Goal: Navigation & Orientation: Understand site structure

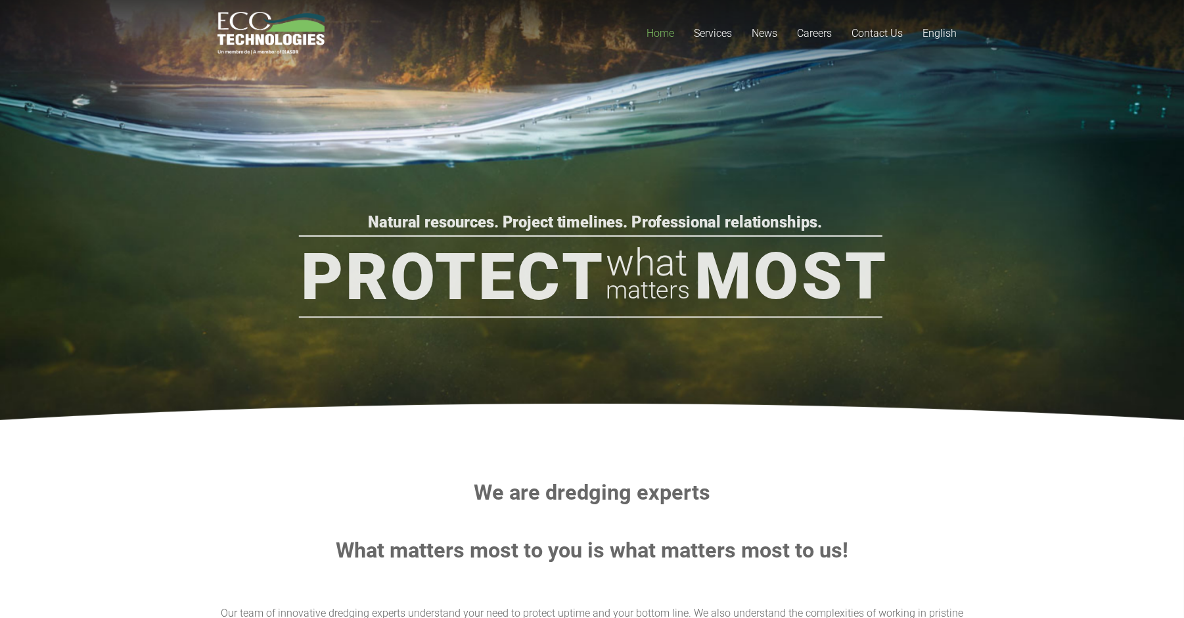
click at [258, 2] on div "Home Services Mine Tailings Dredging & Industrial Lagoons Dredging Marine Dredg…" at bounding box center [592, 33] width 749 height 66
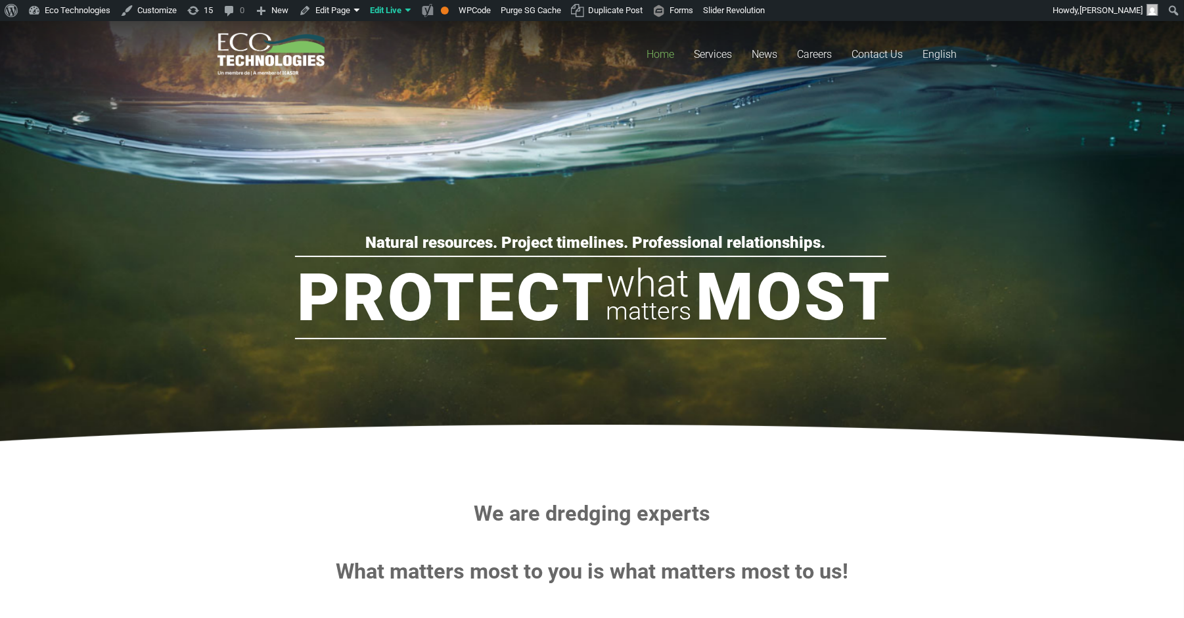
click at [564, 331] on rs-layer "Protect" at bounding box center [451, 298] width 309 height 66
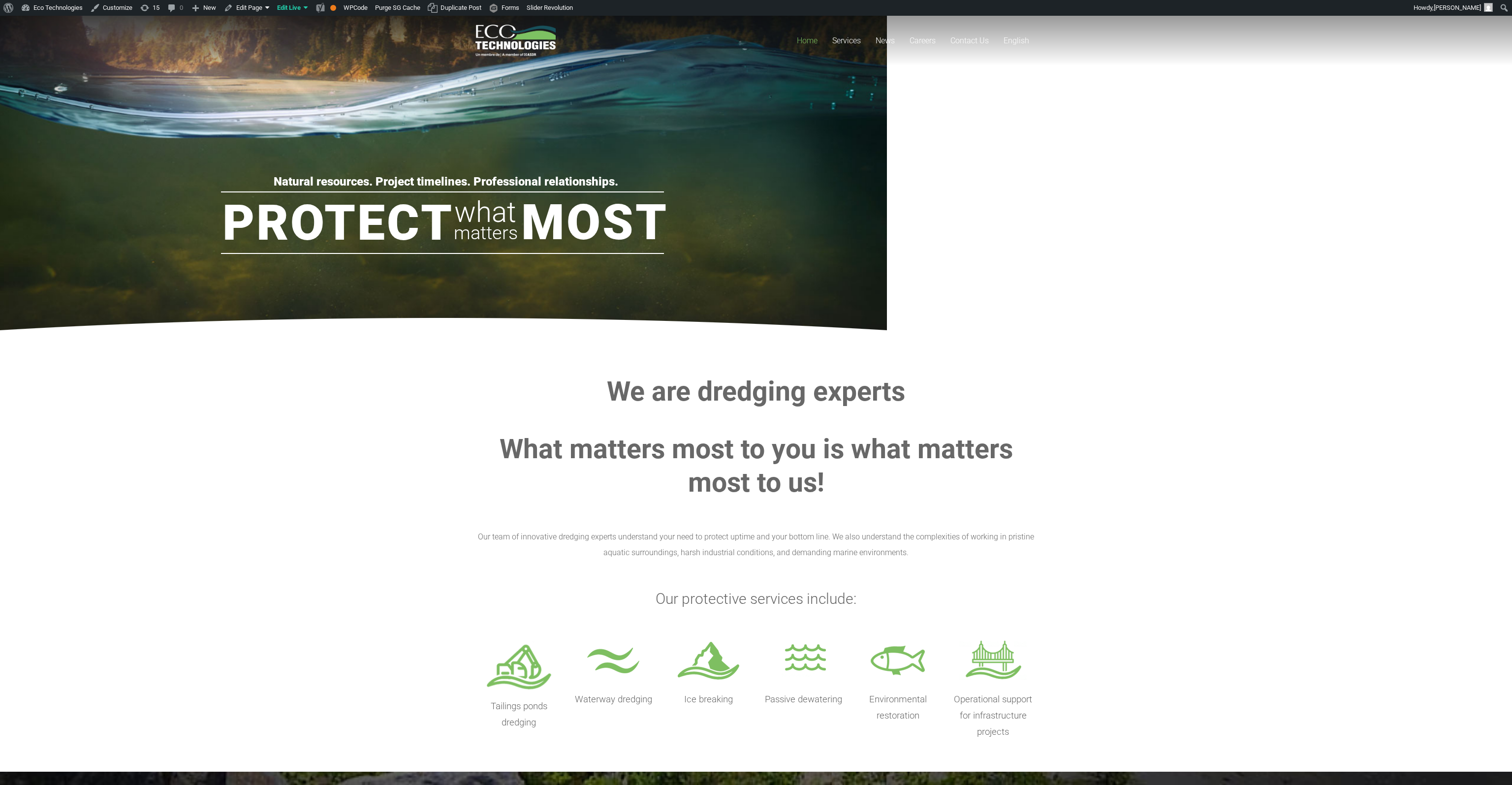
click at [386, 403] on section "We are dredging experts What matters most to you is what matters most to us! Ou…" at bounding box center [756, 557] width 1512 height 428
click at [449, 419] on section "We are dredging experts What matters most to you is what matters most to us! Ou…" at bounding box center [756, 557] width 1512 height 428
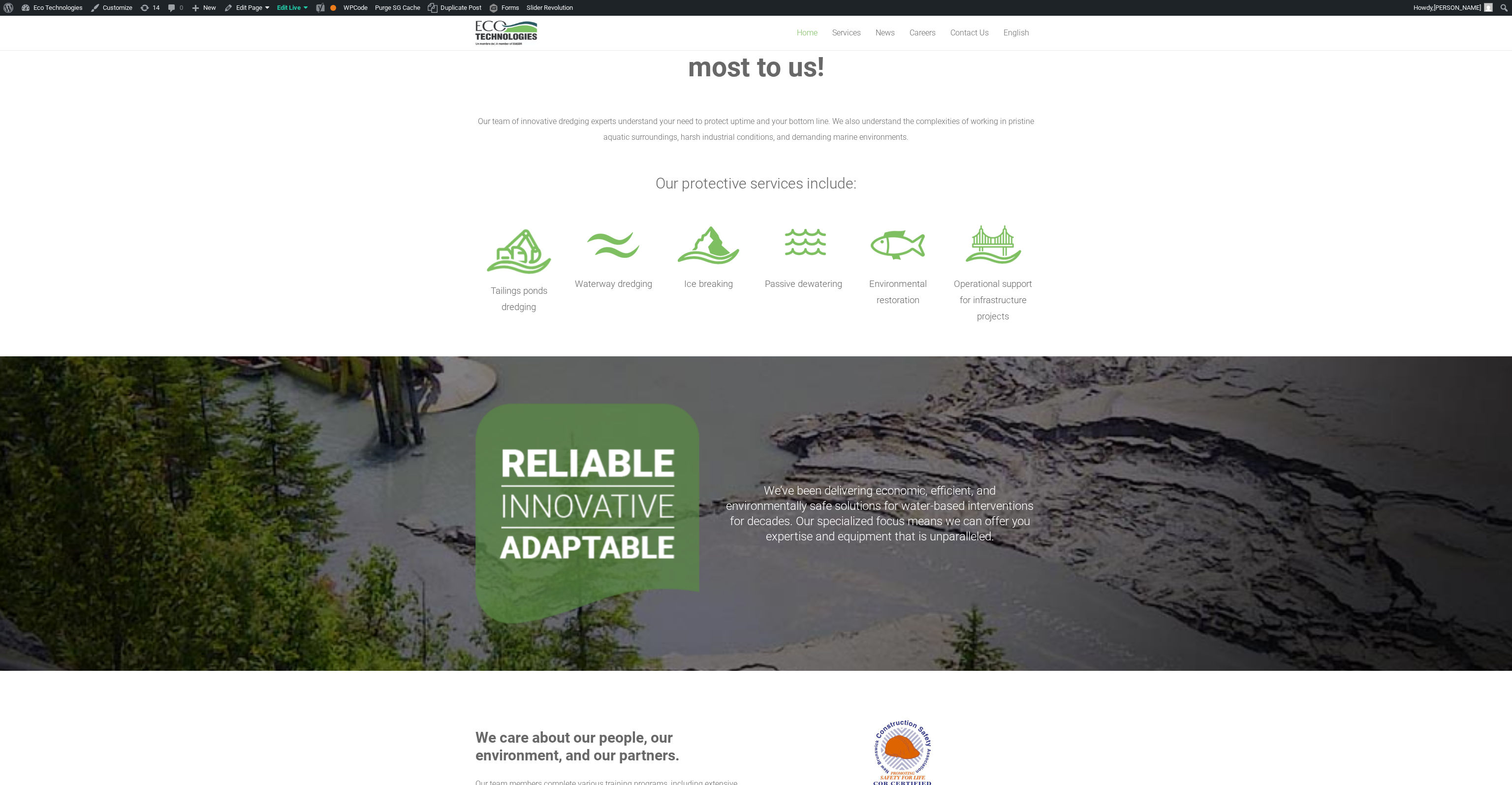
scroll to position [919, 0]
